Goal: Check status: Check status

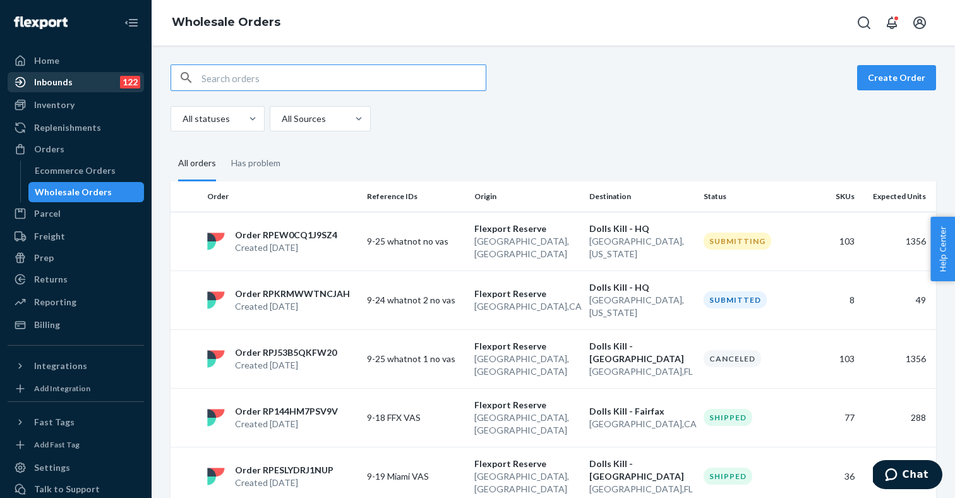
click at [78, 87] on div "Inbounds 122" at bounding box center [76, 82] width 134 height 18
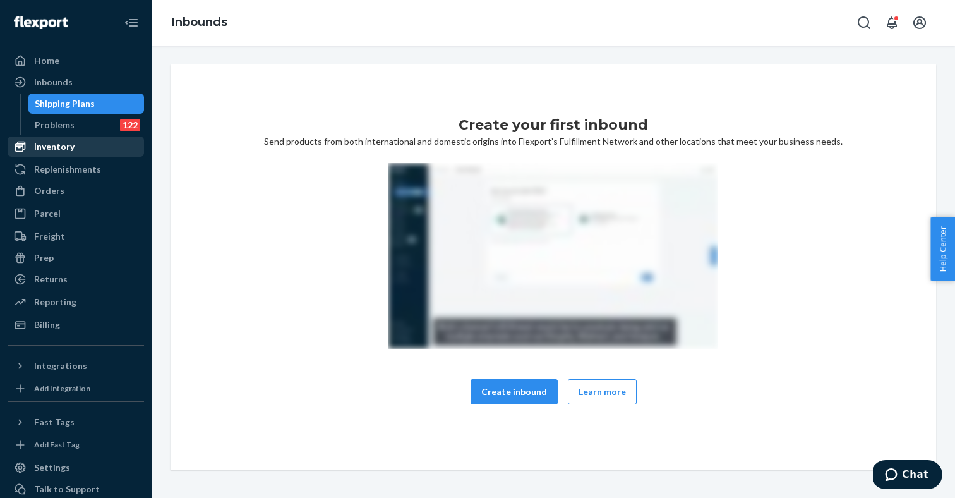
click at [63, 148] on div "Inventory" at bounding box center [54, 146] width 40 height 13
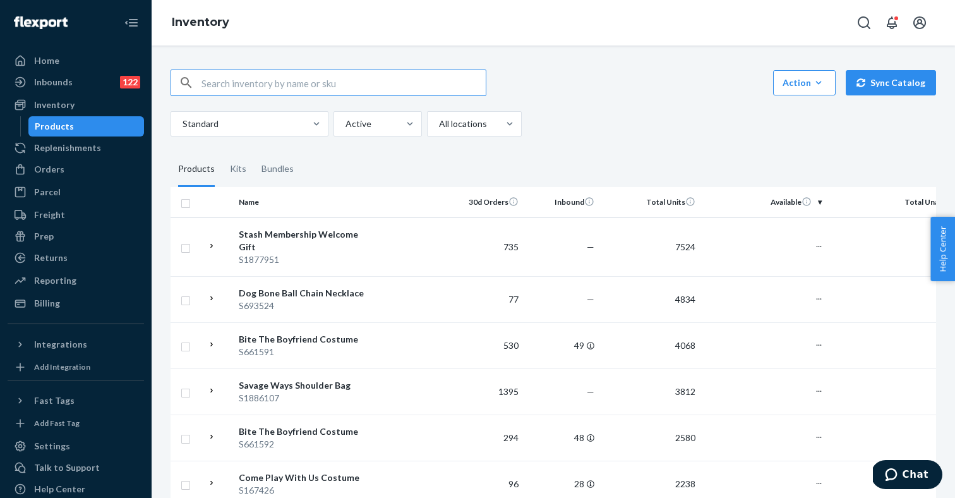
click at [216, 70] on input "text" at bounding box center [343, 82] width 284 height 25
type input "S661595"
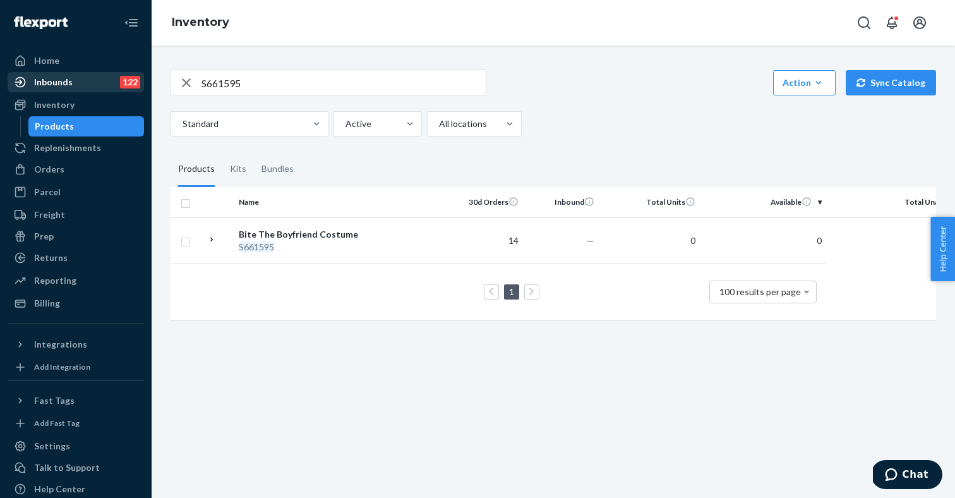
click at [56, 86] on div "Inbounds" at bounding box center [53, 82] width 39 height 13
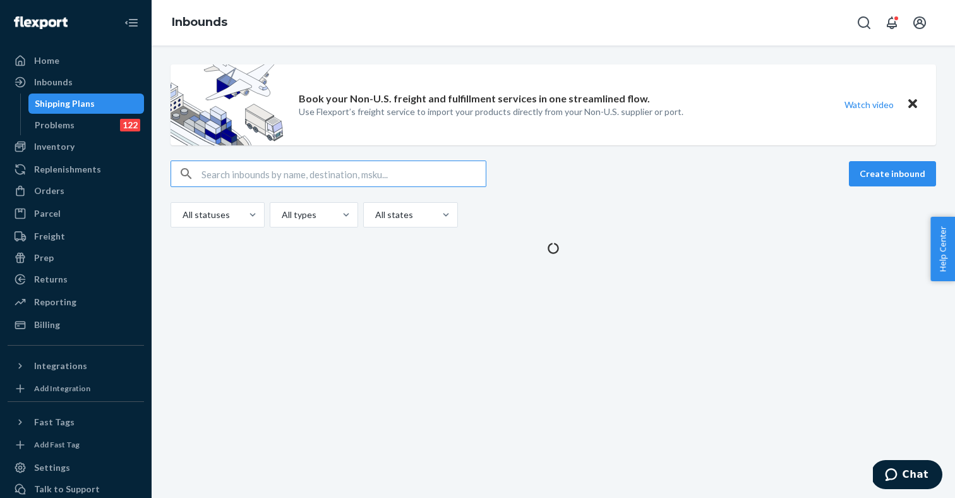
click at [219, 177] on input "text" at bounding box center [343, 173] width 284 height 25
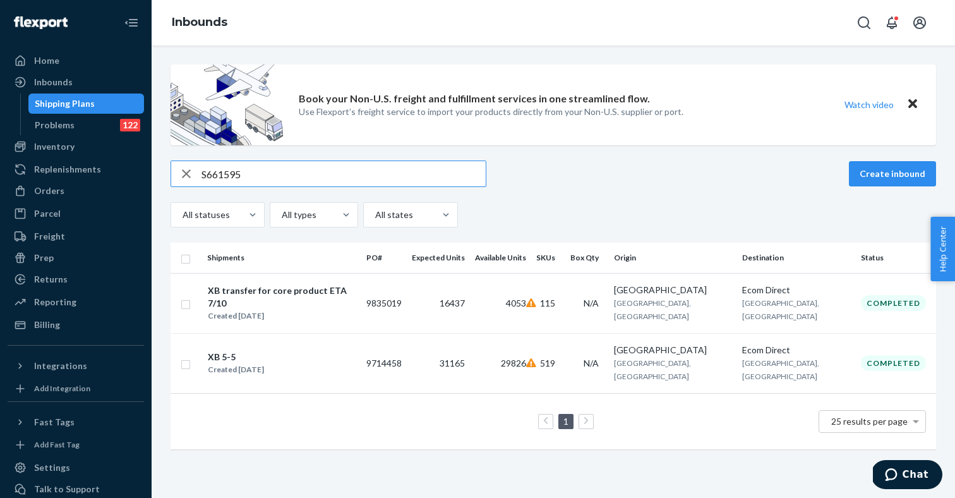
type input "S661595"
click at [273, 309] on div "Created [DATE]" at bounding box center [282, 315] width 148 height 13
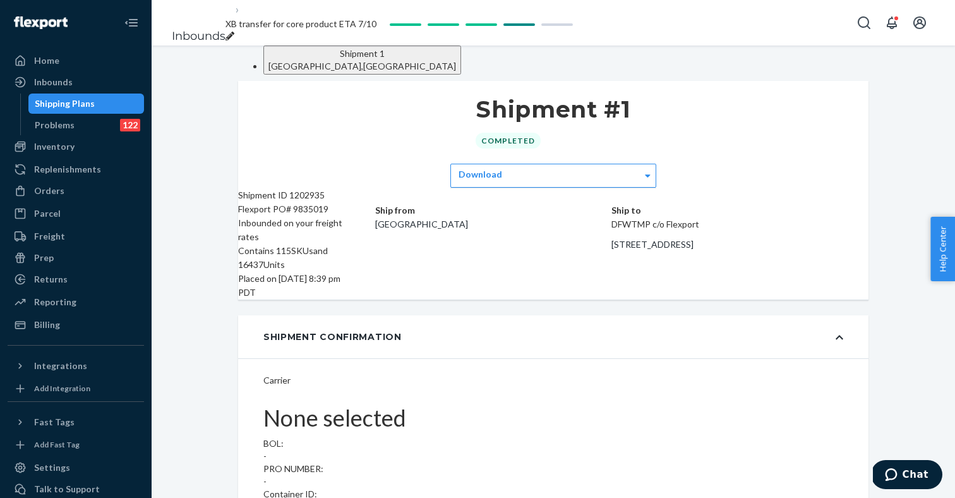
click at [426, 325] on div "Shipment Confirmation" at bounding box center [553, 336] width 630 height 43
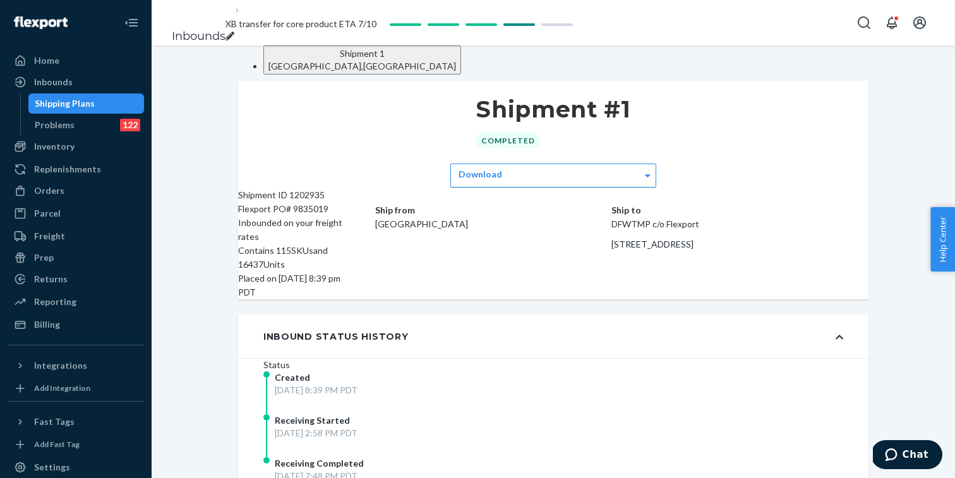
scroll to position [4974, 0]
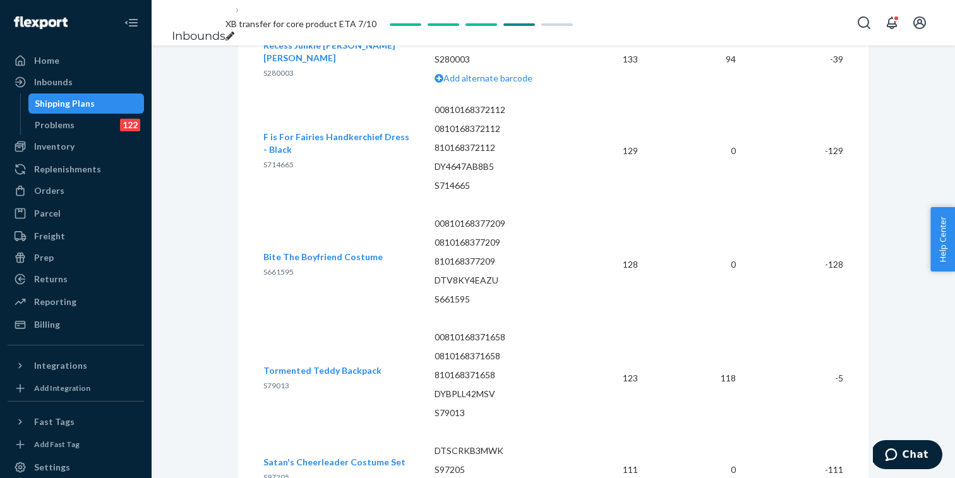
click at [284, 267] on span "S661595" at bounding box center [278, 271] width 30 height 9
copy span "S661595"
click at [280, 267] on span "S661595" at bounding box center [278, 271] width 30 height 9
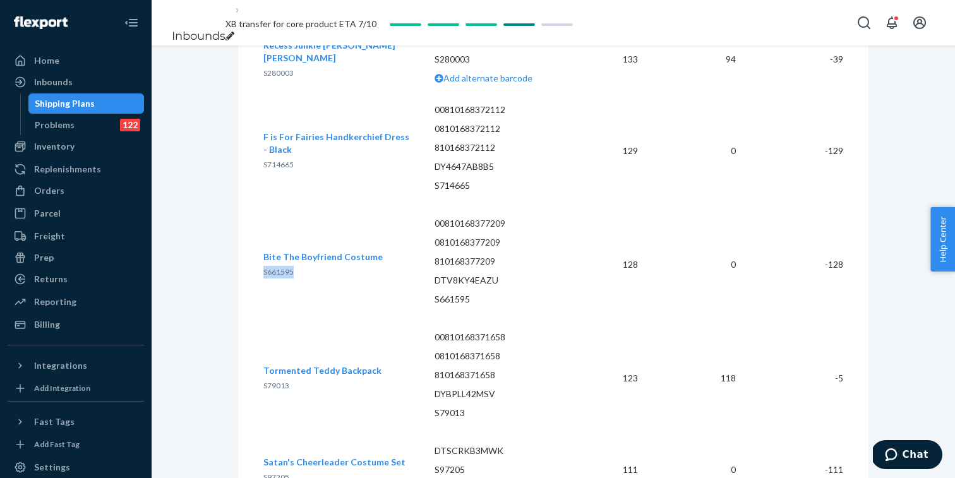
copy span "S661595"
click at [100, 102] on div "Shipping Plans" at bounding box center [87, 104] width 114 height 18
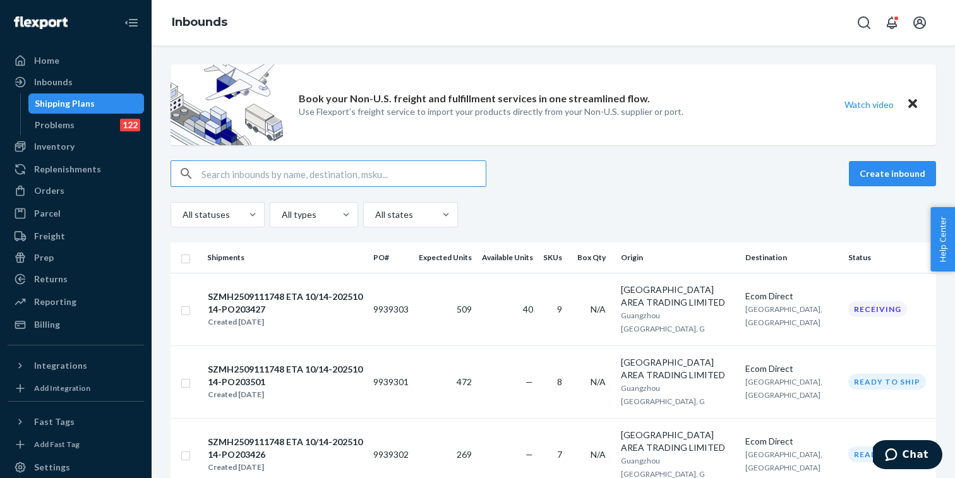
click at [263, 177] on input "text" at bounding box center [343, 173] width 284 height 25
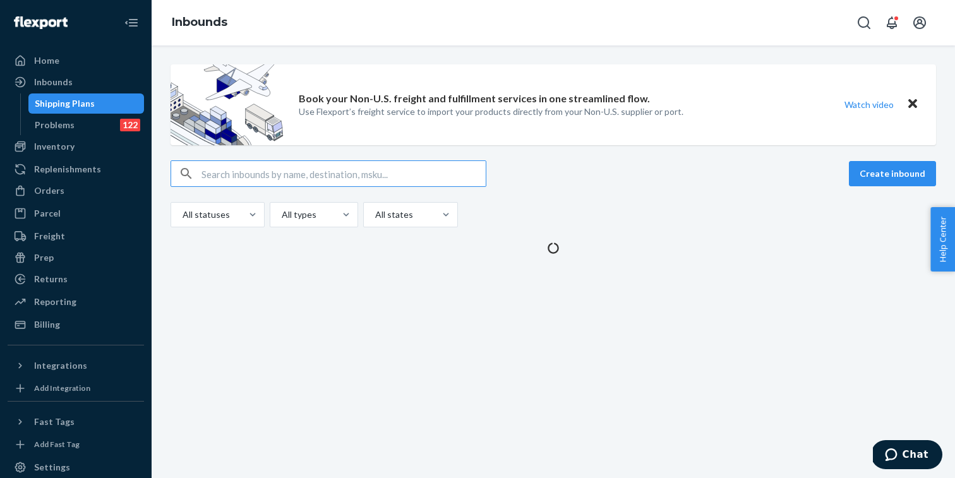
type input "S661595"
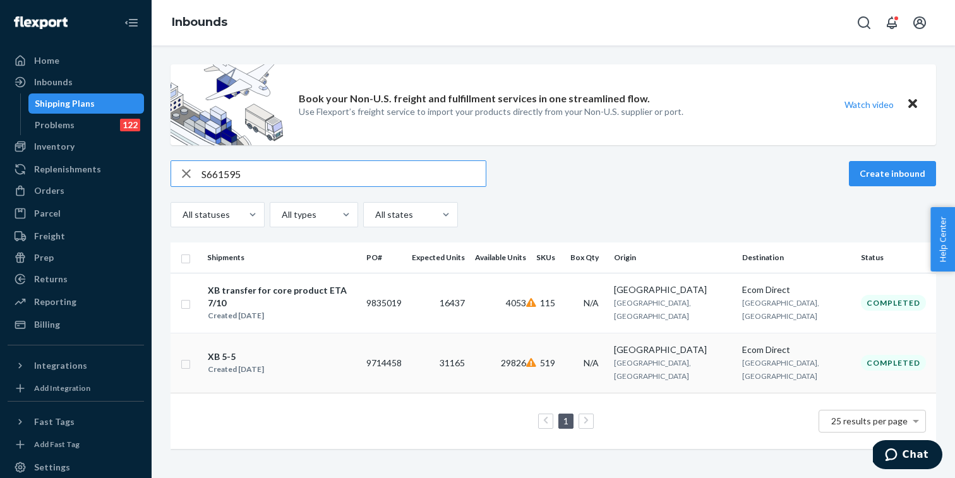
click at [264, 350] on div "XB 5-5" at bounding box center [236, 356] width 56 height 13
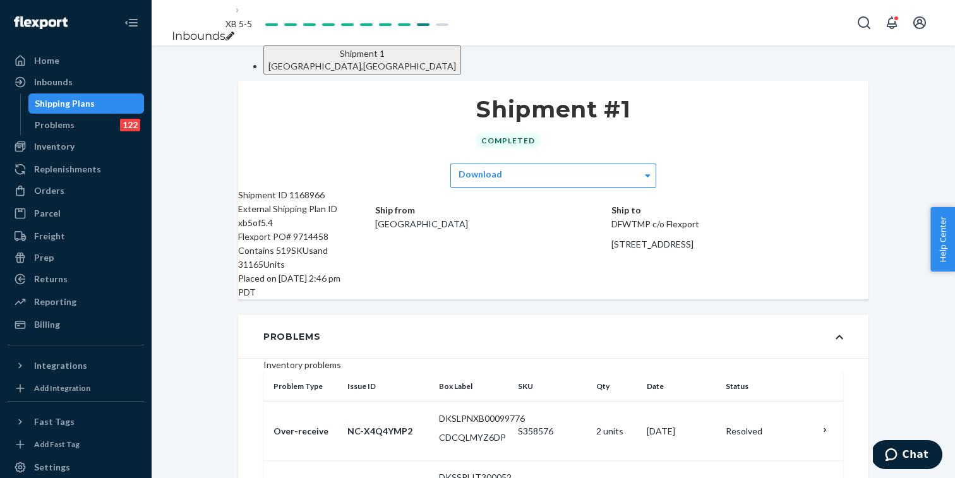
scroll to position [25597, 0]
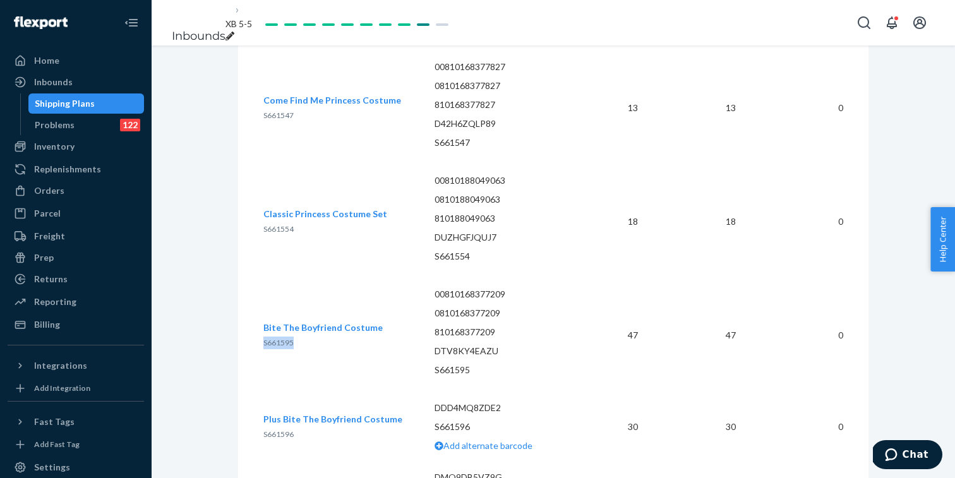
click at [273, 338] on span "S661595" at bounding box center [278, 342] width 30 height 9
